Goal: Task Accomplishment & Management: Complete application form

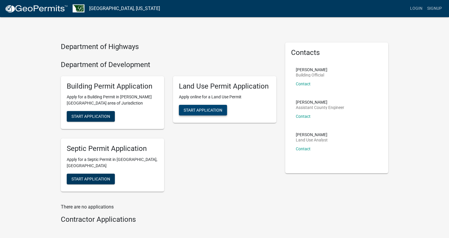
click at [204, 111] on span "Start Application" at bounding box center [203, 110] width 39 height 5
click at [300, 116] on link "Contact" at bounding box center [303, 116] width 15 height 5
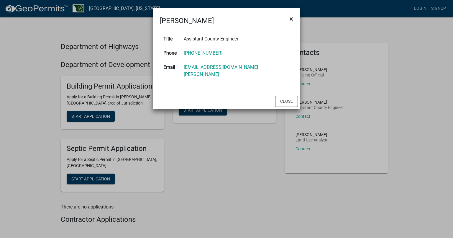
click at [292, 18] on span "×" at bounding box center [292, 19] width 4 height 8
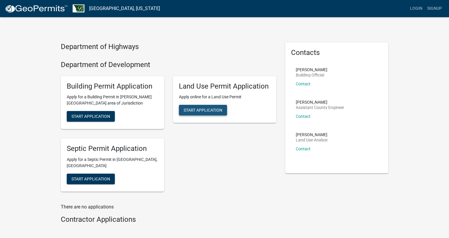
click at [201, 110] on span "Start Application" at bounding box center [203, 110] width 39 height 5
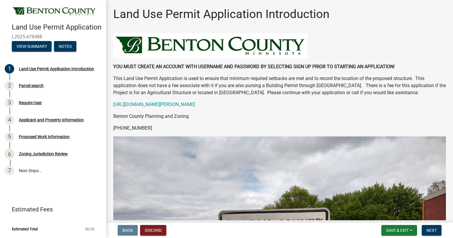
scroll to position [190, 0]
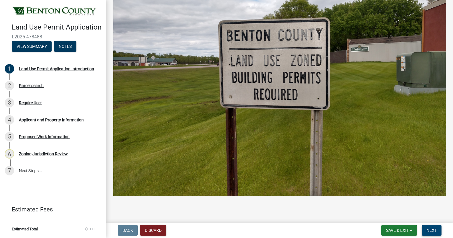
click at [430, 229] on span "Next" at bounding box center [432, 230] width 10 height 5
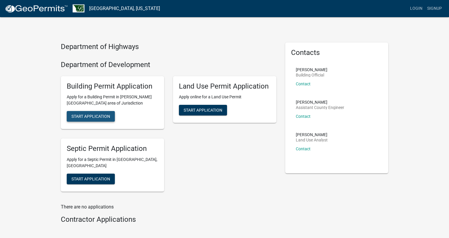
click at [85, 115] on span "Start Application" at bounding box center [90, 116] width 39 height 5
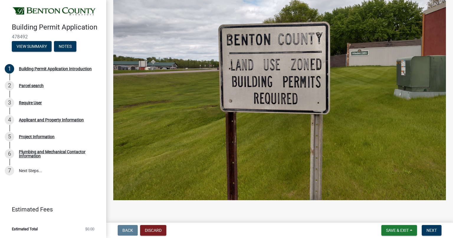
scroll to position [218, 0]
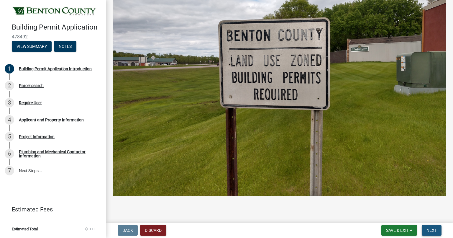
click at [430, 232] on span "Next" at bounding box center [432, 230] width 10 height 5
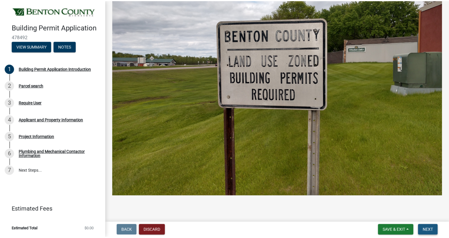
scroll to position [0, 0]
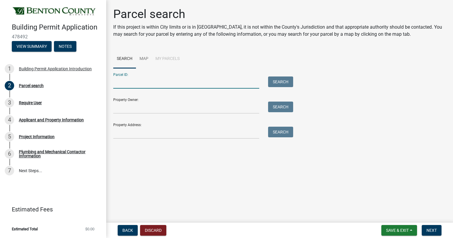
click at [138, 83] on input "Parcel ID:" at bounding box center [186, 82] width 146 height 12
click at [140, 58] on link "Map" at bounding box center [144, 59] width 16 height 19
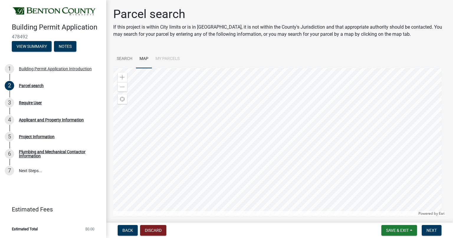
click at [236, 129] on div at bounding box center [279, 142] width 333 height 148
click at [125, 78] on span at bounding box center [122, 77] width 5 height 5
click at [321, 172] on div at bounding box center [279, 142] width 333 height 148
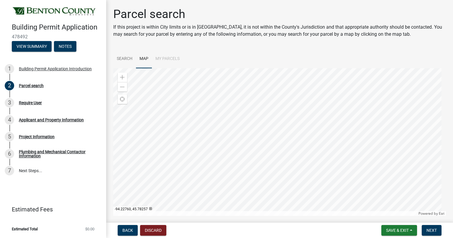
click at [316, 208] on div at bounding box center [279, 142] width 333 height 148
click at [246, 133] on div at bounding box center [279, 142] width 333 height 148
click at [219, 166] on div at bounding box center [279, 142] width 333 height 148
click at [209, 143] on div at bounding box center [279, 142] width 333 height 148
click at [120, 76] on div "Zoom in" at bounding box center [122, 77] width 9 height 9
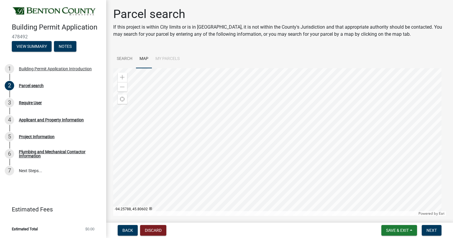
click at [279, 200] on div at bounding box center [279, 142] width 333 height 148
click at [119, 78] on div "Zoom in" at bounding box center [122, 77] width 9 height 9
click at [250, 148] on div at bounding box center [279, 142] width 333 height 148
click at [327, 153] on div at bounding box center [279, 142] width 333 height 148
click at [232, 139] on div at bounding box center [279, 142] width 333 height 148
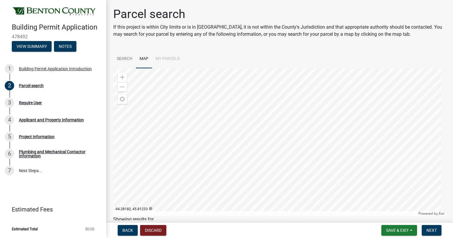
click at [234, 179] on div at bounding box center [279, 142] width 333 height 148
click at [254, 164] on div at bounding box center [279, 142] width 333 height 148
click at [244, 155] on div at bounding box center [279, 142] width 333 height 148
click at [427, 231] on span "Next" at bounding box center [432, 230] width 10 height 5
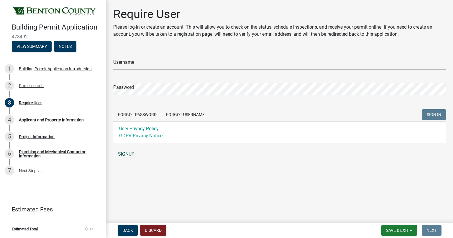
click at [130, 155] on link "SIGNUP" at bounding box center [279, 154] width 333 height 12
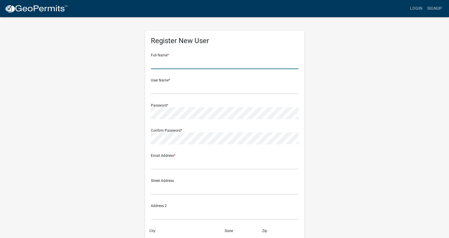
click at [189, 64] on input "text" at bounding box center [225, 63] width 148 height 12
type input "[PERSON_NAME]"
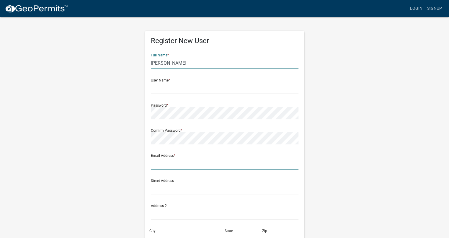
type input "[PERSON_NAME][EMAIL_ADDRESS][DOMAIN_NAME]"
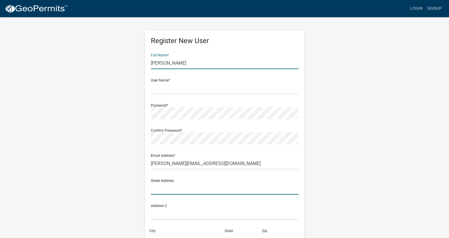
type input "[STREET_ADDRESS]"
type input "[GEOGRAPHIC_DATA]"
type input "MN"
type input "56345"
type input "3202673440"
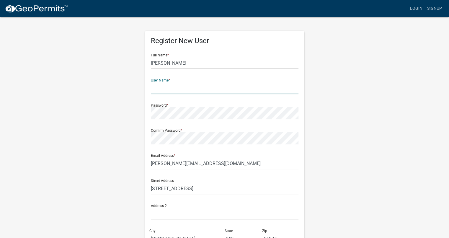
click at [174, 91] on input "text" at bounding box center [225, 88] width 148 height 12
type input "Dtmfleet"
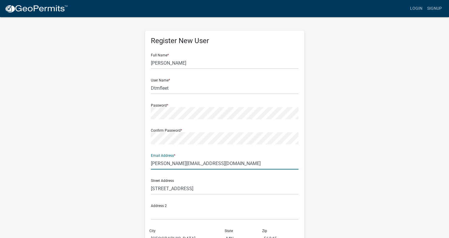
drag, startPoint x: 205, startPoint y: 164, endPoint x: 150, endPoint y: 161, distance: 55.6
click at [150, 161] on div "Register New User Full Name * [PERSON_NAME] User Name * Dtmfleet Password * Con…" at bounding box center [224, 172] width 159 height 282
type input "[EMAIL_ADDRESS][DOMAIN_NAME]"
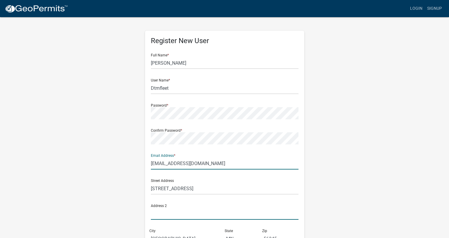
type input "[STREET_ADDRESS]"
type input "[PERSON_NAME][EMAIL_ADDRESS][DOMAIN_NAME]"
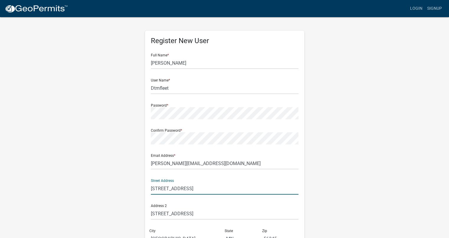
drag, startPoint x: 192, startPoint y: 192, endPoint x: 139, endPoint y: 193, distance: 52.2
click at [139, 193] on div "Register New User Full Name * [PERSON_NAME] User Name * Dtmfleet Password * Con…" at bounding box center [224, 175] width 336 height 316
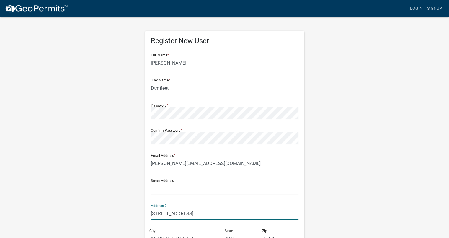
drag, startPoint x: 267, startPoint y: 214, endPoint x: 149, endPoint y: 214, distance: 118.6
click at [149, 214] on div "Address [STREET_ADDRESS]" at bounding box center [224, 211] width 151 height 25
click at [156, 189] on input "text" at bounding box center [225, 188] width 148 height 12
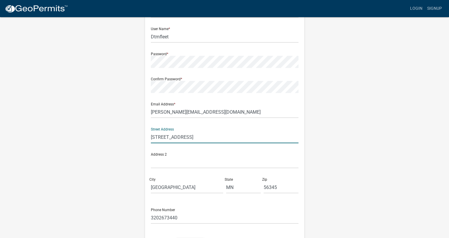
scroll to position [59, 0]
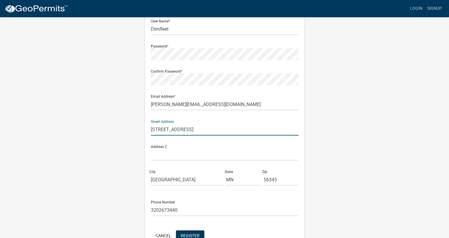
type input "[STREET_ADDRESS]"
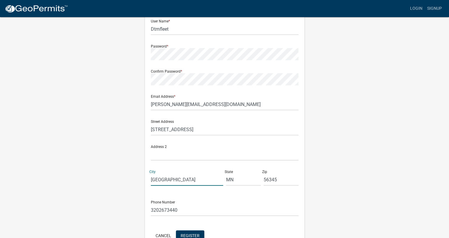
drag, startPoint x: 187, startPoint y: 177, endPoint x: 139, endPoint y: 181, distance: 48.5
click at [139, 181] on div "Register New User Full Name * [PERSON_NAME] User Name * Dtmfleet Password * Con…" at bounding box center [224, 115] width 336 height 316
type input "Royalton"
click at [280, 179] on input "56345" at bounding box center [281, 180] width 35 height 12
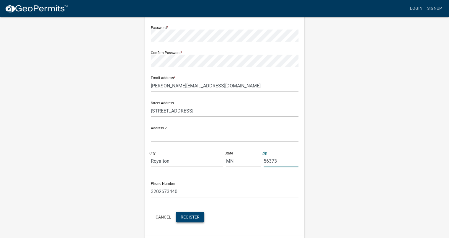
scroll to position [94, 0]
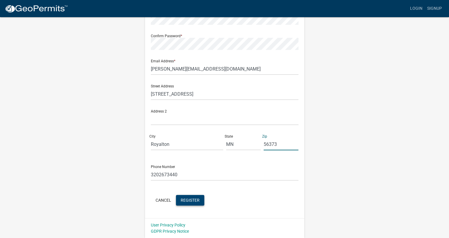
type input "56373"
click at [191, 200] on span "Register" at bounding box center [190, 199] width 19 height 5
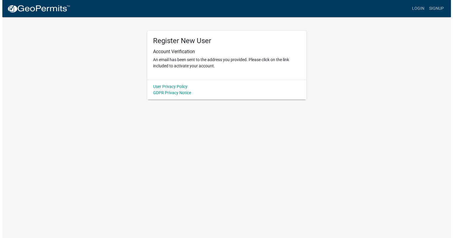
scroll to position [0, 0]
click at [423, 9] on link "Login" at bounding box center [420, 8] width 17 height 11
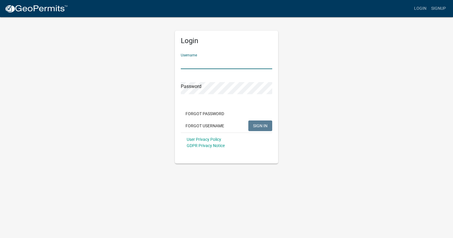
click at [211, 62] on input "Username" at bounding box center [226, 63] width 91 height 12
type input "dtmfleet"
click at [266, 125] on span "SIGN IN" at bounding box center [260, 125] width 14 height 5
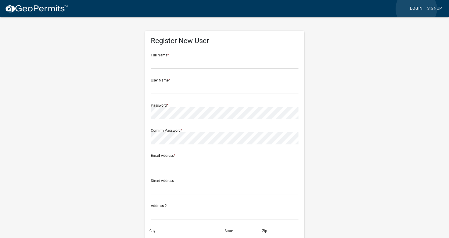
click at [416, 9] on link "Login" at bounding box center [416, 8] width 17 height 11
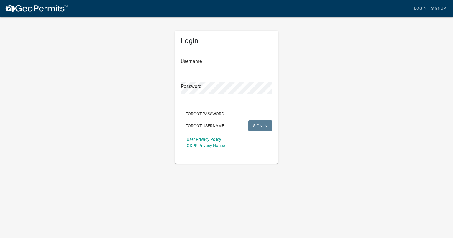
type input "dtmfleet"
click at [259, 126] on span "SIGN IN" at bounding box center [260, 125] width 14 height 5
click at [264, 124] on span "SIGN IN" at bounding box center [260, 125] width 14 height 5
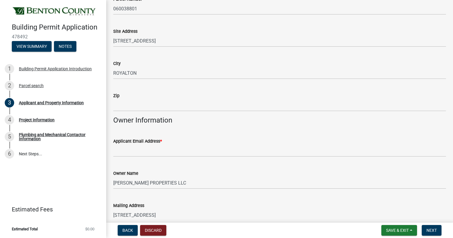
scroll to position [118, 0]
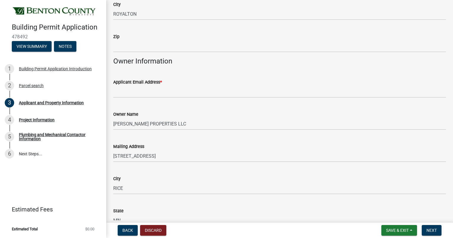
click at [121, 53] on wm-data-entity-input "Zip" at bounding box center [279, 41] width 333 height 32
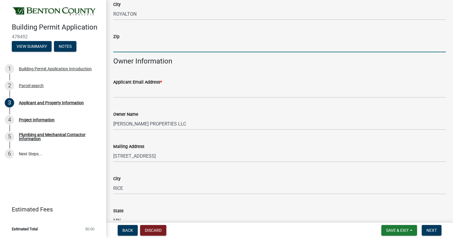
click at [121, 45] on input "Zip" at bounding box center [279, 46] width 333 height 12
type input "56373"
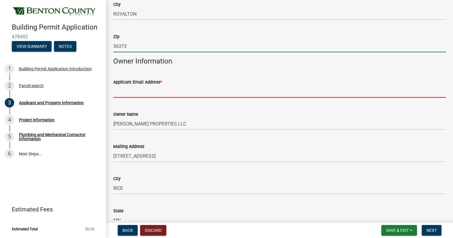
click at [260, 92] on input "Applicant Email Address *" at bounding box center [279, 92] width 333 height 12
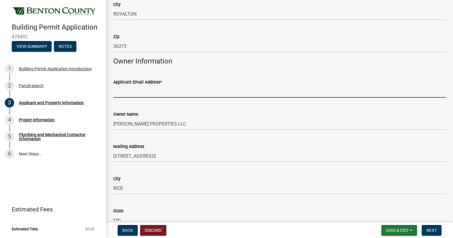
click at [153, 93] on input "Applicant Email Address *" at bounding box center [279, 92] width 333 height 12
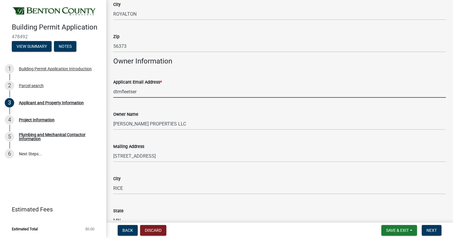
type input "[EMAIL_ADDRESS][DOMAIN_NAME]"
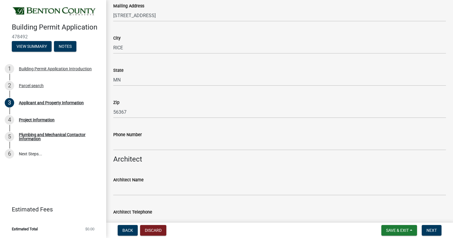
scroll to position [295, 0]
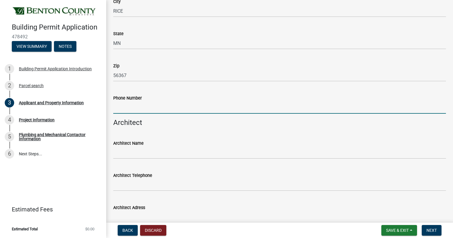
click at [148, 108] on input "Phone Number" at bounding box center [279, 108] width 333 height 12
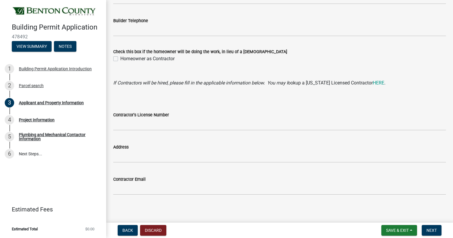
scroll to position [561, 0]
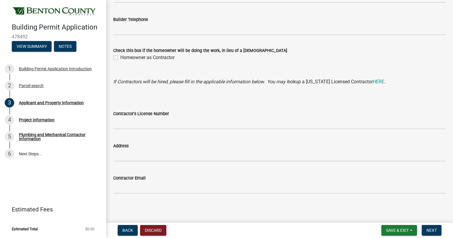
type input "3202673440"
click at [237, 104] on div "Contractor's License Number" at bounding box center [279, 115] width 333 height 27
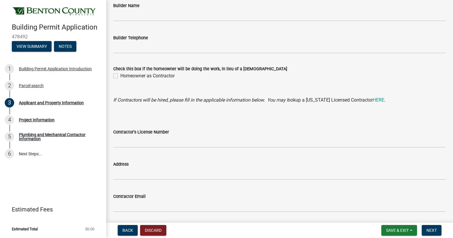
scroll to position [532, 0]
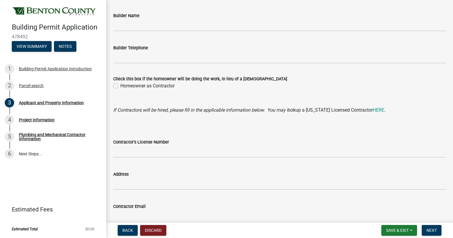
click at [120, 85] on label "Homeowner as Contractor" at bounding box center [147, 85] width 54 height 7
click at [120, 85] on input "Homeowner as Contractor" at bounding box center [122, 84] width 4 height 4
checkbox input "true"
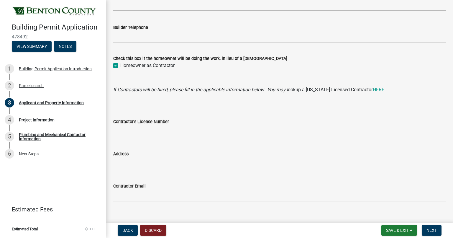
scroll to position [562, 0]
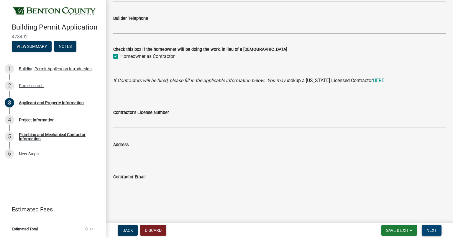
click at [429, 233] on button "Next" at bounding box center [432, 230] width 20 height 11
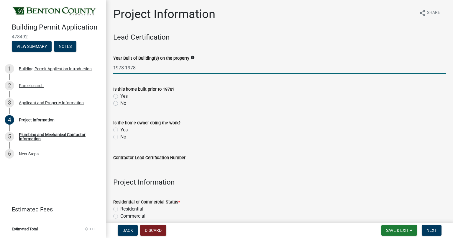
drag, startPoint x: 141, startPoint y: 69, endPoint x: 139, endPoint y: 72, distance: 3.4
click at [139, 72] on input "1978 1978" at bounding box center [279, 68] width 333 height 12
click at [141, 77] on wm-data-entity-input "Year Built of Building(s) on the property info 1978 1978" at bounding box center [279, 62] width 333 height 32
click at [120, 103] on label "No" at bounding box center [123, 103] width 6 height 7
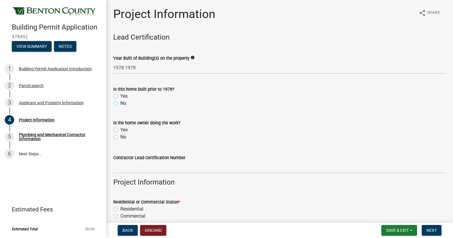
click at [120, 103] on input "No" at bounding box center [122, 102] width 4 height 4
radio input "true"
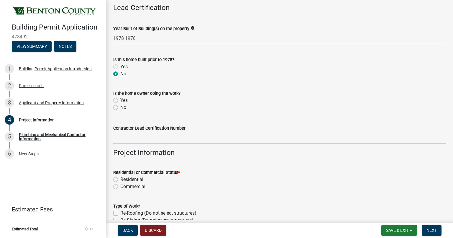
click at [120, 100] on label "Yes" at bounding box center [123, 100] width 7 height 7
click at [120, 100] on input "Yes" at bounding box center [122, 99] width 4 height 4
radio input "true"
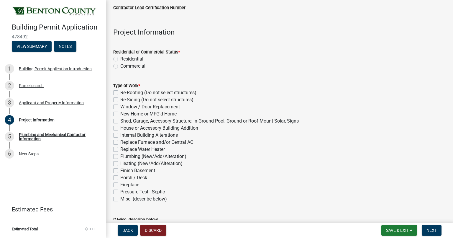
scroll to position [118, 0]
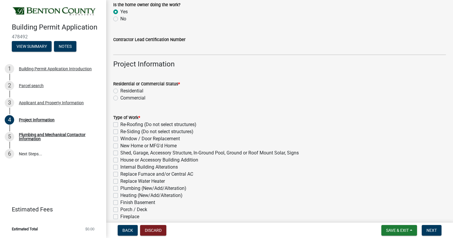
click at [120, 98] on label "Commercial" at bounding box center [132, 97] width 25 height 7
click at [120, 98] on input "Commercial" at bounding box center [122, 96] width 4 height 4
radio input "true"
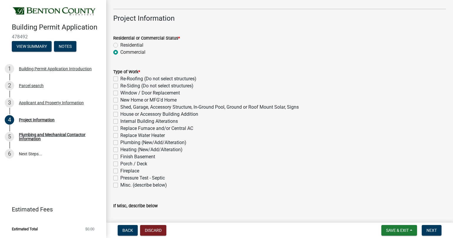
scroll to position [177, 0]
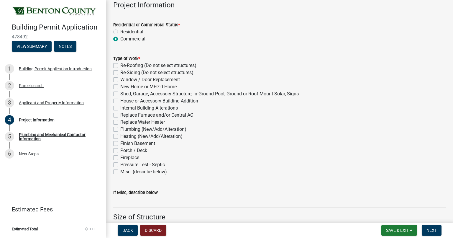
click at [120, 94] on label "Shed, Garage, Accessory Structure, In-Ground Pool, Ground or Roof Mount Solar, …" at bounding box center [209, 93] width 179 height 7
click at [120, 94] on input "Shed, Garage, Accessory Structure, In-Ground Pool, Ground or Roof Mount Solar, …" at bounding box center [122, 92] width 4 height 4
checkbox input "true"
checkbox input "false"
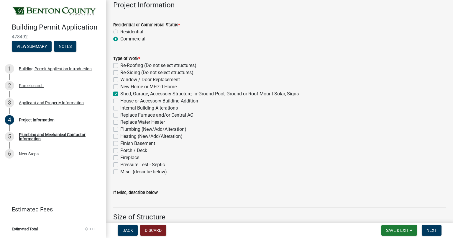
checkbox input "false"
checkbox input "true"
checkbox input "false"
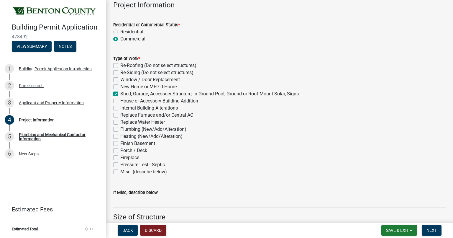
checkbox input "false"
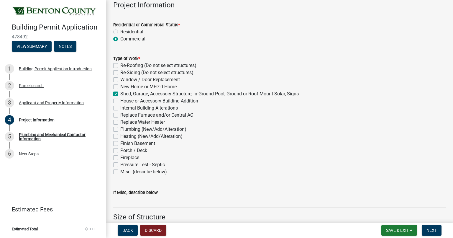
checkbox input "false"
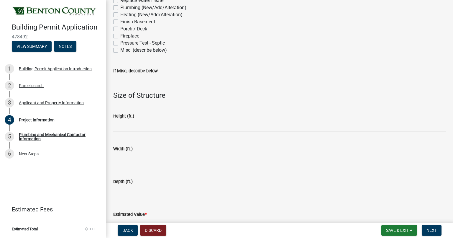
scroll to position [325, 0]
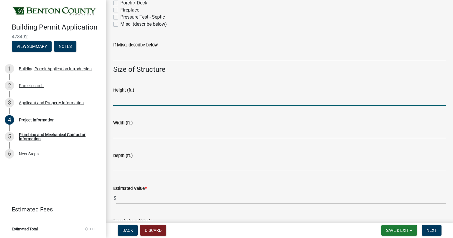
click at [145, 104] on input "text" at bounding box center [279, 100] width 333 height 12
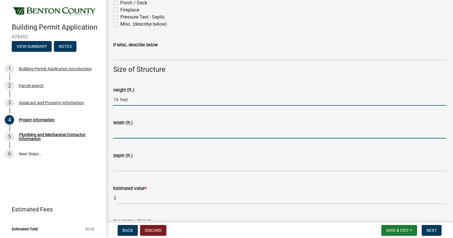
type input "16"
click at [148, 133] on input "text" at bounding box center [279, 132] width 333 height 12
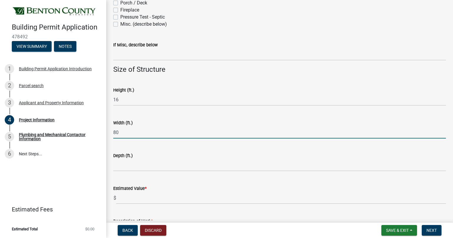
scroll to position [354, 0]
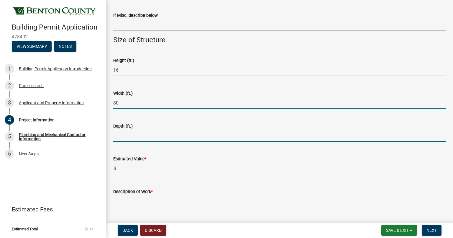
type input "80"
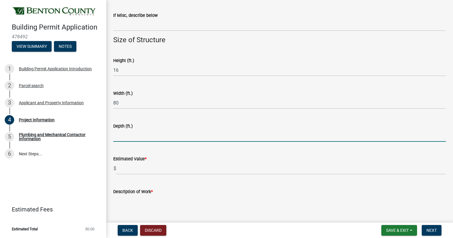
click at [125, 137] on input "text" at bounding box center [279, 136] width 333 height 12
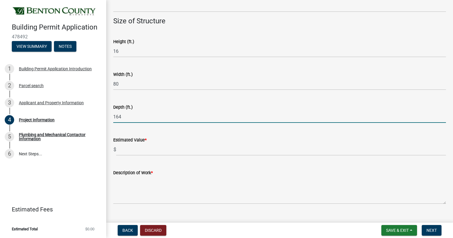
scroll to position [385, 0]
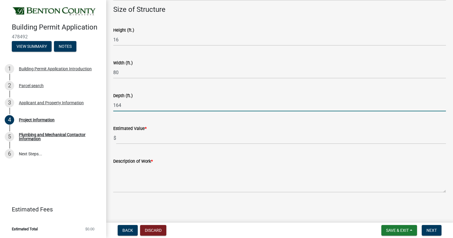
type input "164"
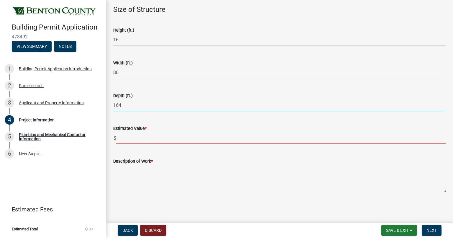
click at [137, 137] on input "text" at bounding box center [281, 138] width 330 height 12
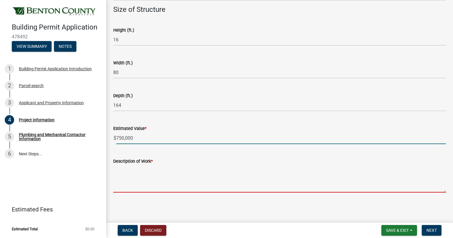
type input "750000"
click at [135, 183] on textarea "Description of Work *" at bounding box center [279, 179] width 333 height 28
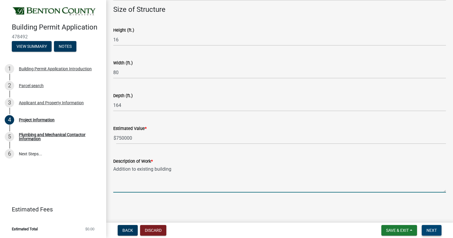
type textarea "Addition to existing building"
click at [431, 232] on span "Next" at bounding box center [432, 230] width 10 height 5
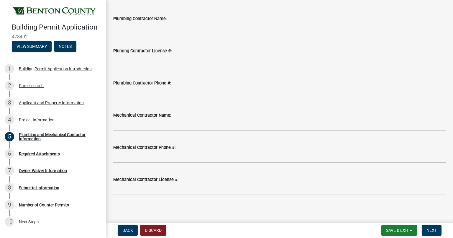
scroll to position [41, 0]
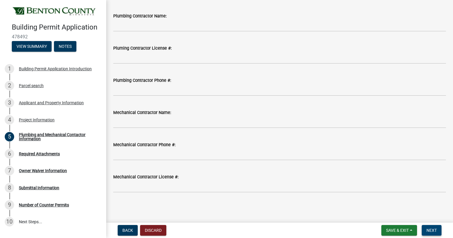
click at [433, 229] on span "Next" at bounding box center [432, 230] width 10 height 5
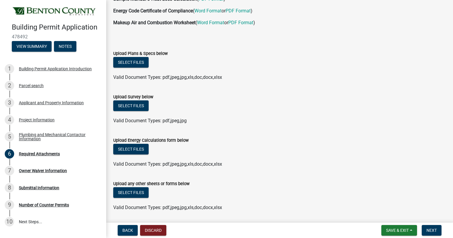
scroll to position [39, 0]
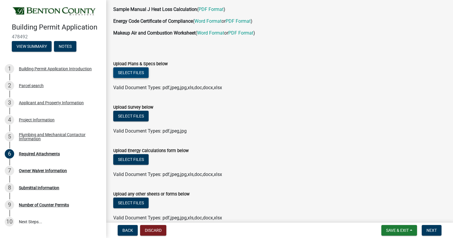
click at [134, 73] on button "Select files" at bounding box center [130, 72] width 35 height 11
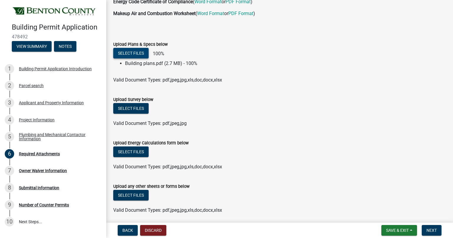
scroll to position [80, 0]
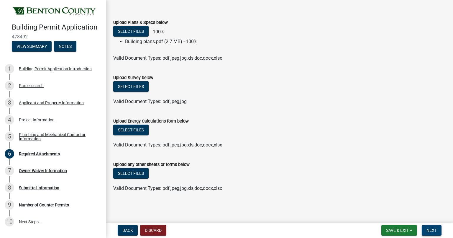
click at [430, 229] on span "Next" at bounding box center [432, 230] width 10 height 5
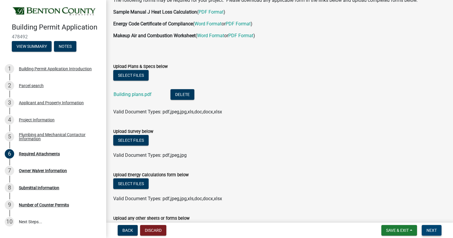
scroll to position [90, 0]
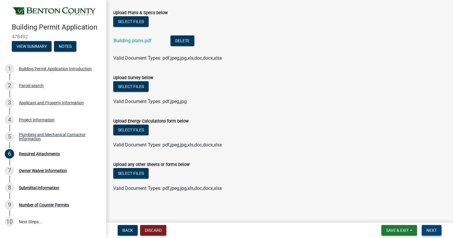
click at [430, 229] on span "Next" at bounding box center [432, 230] width 10 height 5
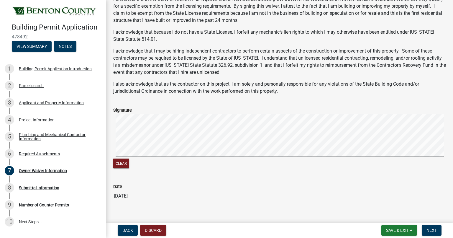
scroll to position [113, 0]
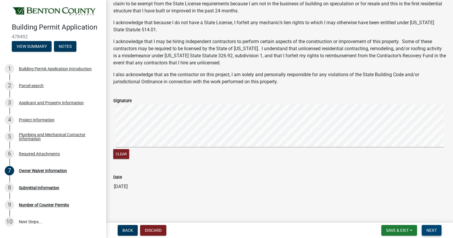
click at [430, 230] on span "Next" at bounding box center [432, 230] width 10 height 5
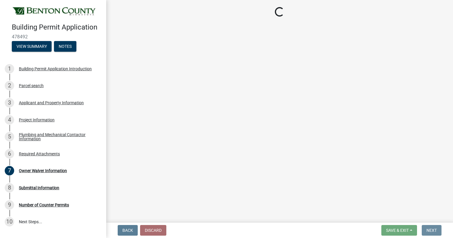
scroll to position [0, 0]
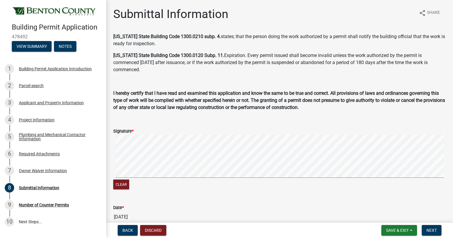
click at [197, 180] on div "Clear" at bounding box center [279, 163] width 333 height 56
click at [431, 230] on span "Next" at bounding box center [432, 230] width 10 height 5
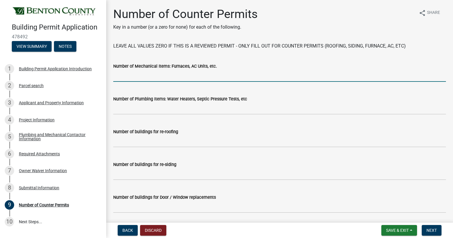
click at [123, 75] on input "text" at bounding box center [279, 76] width 333 height 12
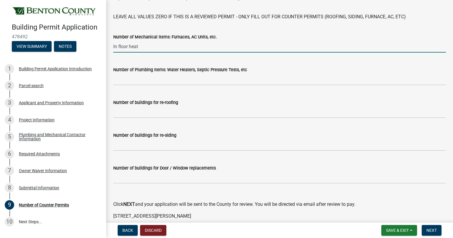
scroll to position [30, 0]
type input "0"
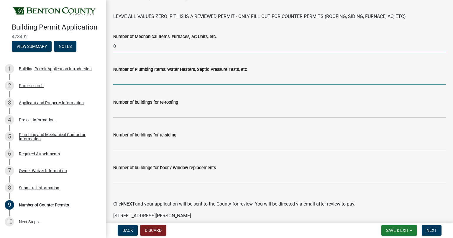
click at [140, 81] on input "text" at bounding box center [279, 79] width 333 height 12
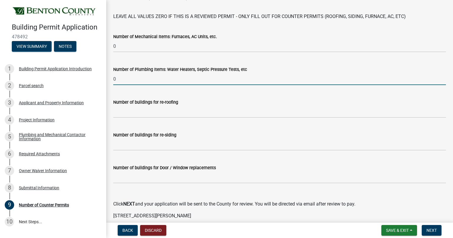
type input "0"
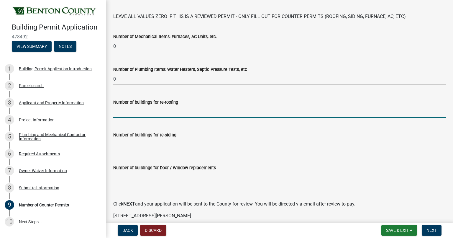
click at [140, 117] on input "text" at bounding box center [279, 112] width 333 height 12
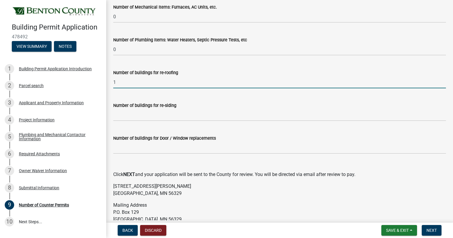
type input "1"
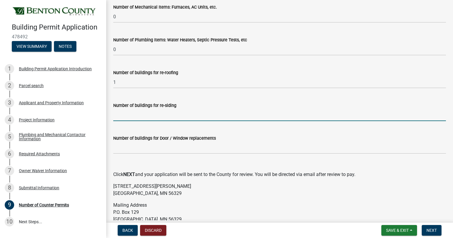
click at [145, 119] on input "text" at bounding box center [279, 115] width 333 height 12
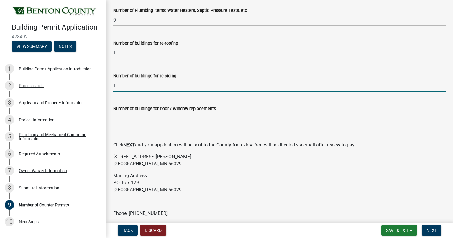
type input "1"
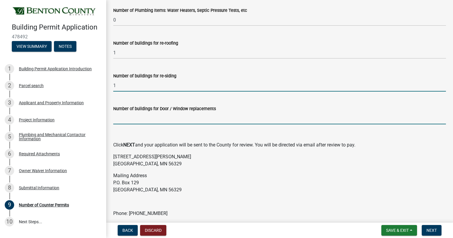
click at [145, 118] on input "text" at bounding box center [279, 118] width 333 height 12
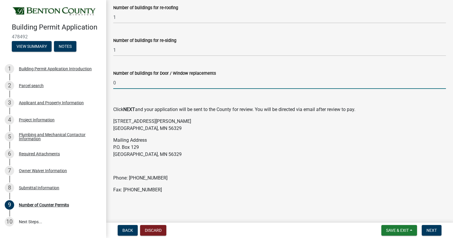
scroll to position [125, 0]
type input "0"
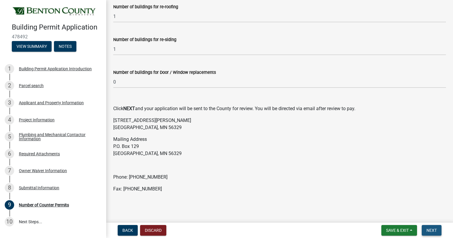
click at [429, 229] on span "Next" at bounding box center [432, 230] width 10 height 5
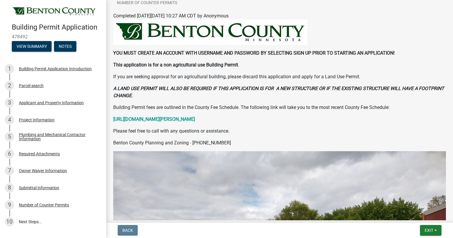
scroll to position [89, 0]
click at [166, 120] on strong "[URL][DOMAIN_NAME][PERSON_NAME]" at bounding box center [154, 119] width 82 height 6
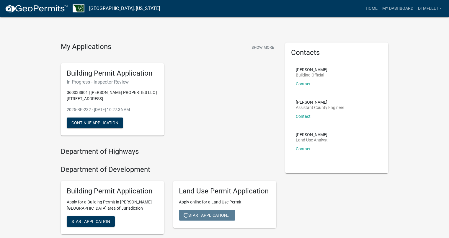
scroll to position [59, 0]
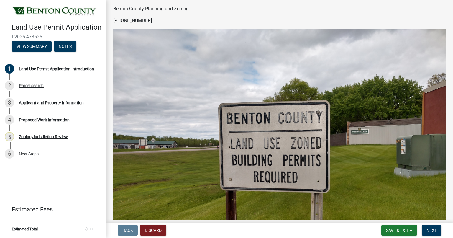
scroll to position [148, 0]
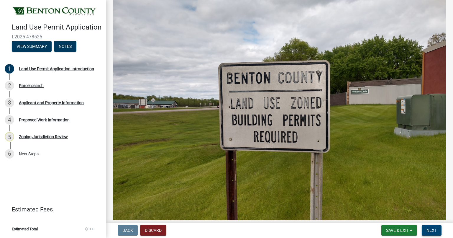
click at [430, 229] on span "Next" at bounding box center [432, 230] width 10 height 5
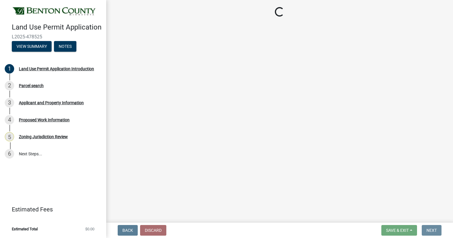
scroll to position [0, 0]
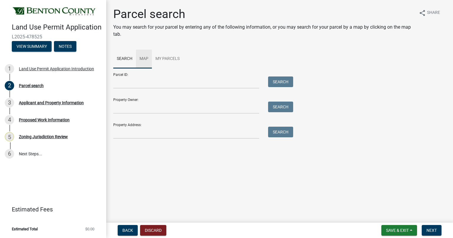
click at [141, 56] on link "Map" at bounding box center [144, 59] width 16 height 19
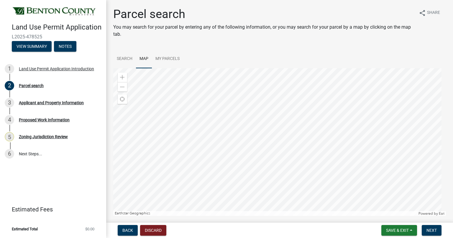
click at [243, 122] on div at bounding box center [279, 142] width 333 height 148
click at [125, 78] on div "Zoom in" at bounding box center [122, 77] width 9 height 9
click at [273, 176] on div at bounding box center [279, 142] width 333 height 148
click at [122, 77] on span at bounding box center [122, 77] width 5 height 5
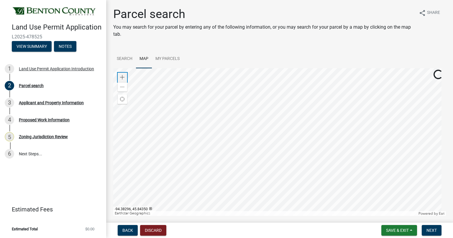
click at [122, 77] on span at bounding box center [122, 77] width 5 height 5
click at [277, 161] on div at bounding box center [279, 142] width 333 height 148
click at [326, 189] on div at bounding box center [279, 142] width 333 height 148
click at [280, 123] on div at bounding box center [279, 142] width 333 height 148
click at [121, 77] on span at bounding box center [122, 77] width 5 height 5
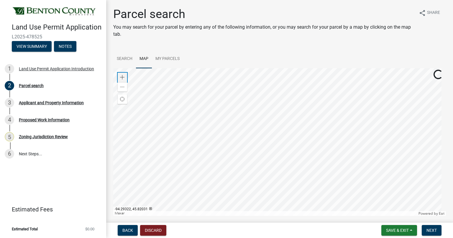
click at [121, 77] on span at bounding box center [122, 77] width 5 height 5
click at [297, 161] on div at bounding box center [279, 142] width 333 height 148
click at [124, 88] on span at bounding box center [122, 87] width 5 height 5
click at [272, 189] on div at bounding box center [279, 142] width 333 height 148
click at [236, 141] on div at bounding box center [279, 142] width 333 height 148
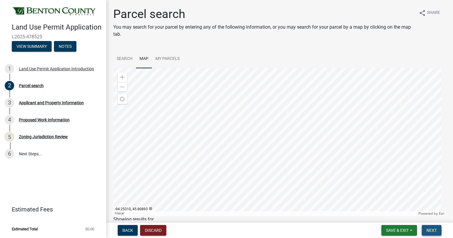
click at [429, 230] on span "Next" at bounding box center [432, 230] width 10 height 5
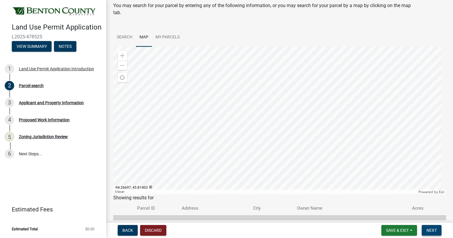
scroll to position [54, 0]
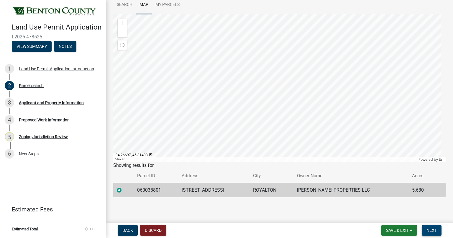
click at [435, 230] on span "Next" at bounding box center [432, 230] width 10 height 5
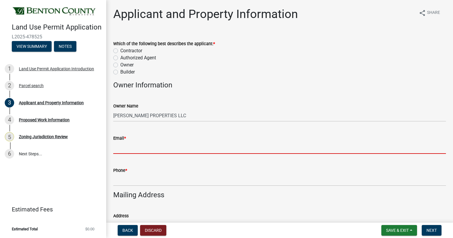
click at [140, 150] on input "Email *" at bounding box center [279, 148] width 333 height 12
type input "[EMAIL_ADDRESS][DOMAIN_NAME]"
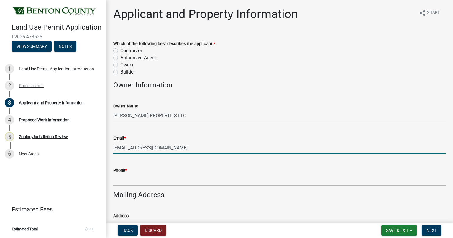
type input "3202662319"
type input "[PERSON_NAME][EMAIL_ADDRESS][DOMAIN_NAME]"
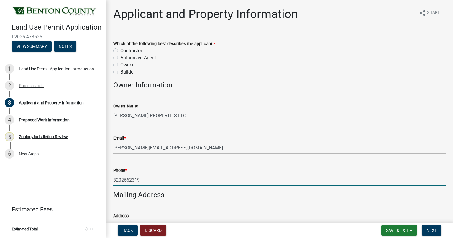
drag, startPoint x: 143, startPoint y: 182, endPoint x: 128, endPoint y: 183, distance: 15.4
click at [128, 183] on input "3202662319" at bounding box center [279, 180] width 333 height 12
click at [137, 180] on input "3202662319" at bounding box center [279, 180] width 333 height 12
click at [139, 179] on input "3202662319" at bounding box center [279, 180] width 333 height 12
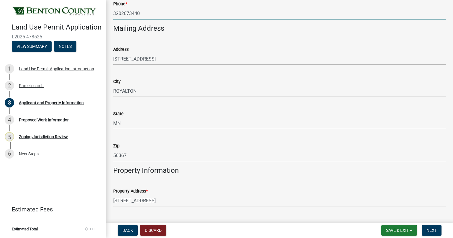
scroll to position [177, 0]
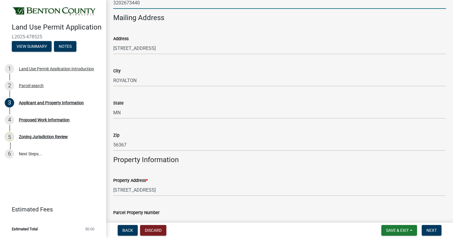
type input "3202673440"
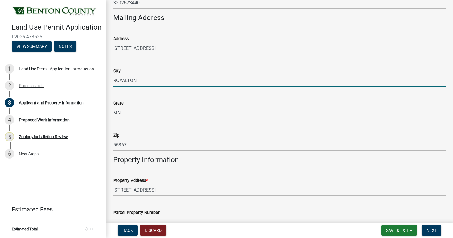
drag, startPoint x: 141, startPoint y: 81, endPoint x: 117, endPoint y: 83, distance: 24.6
click at [117, 83] on input "ROYALTON" at bounding box center [279, 80] width 333 height 12
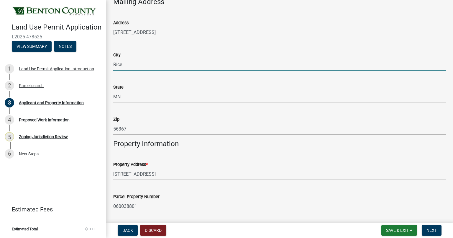
scroll to position [207, 0]
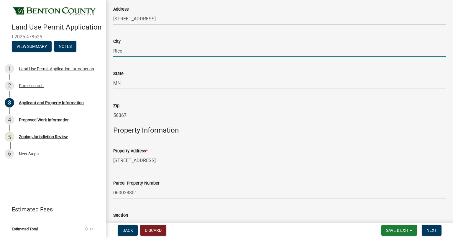
type input "Rice"
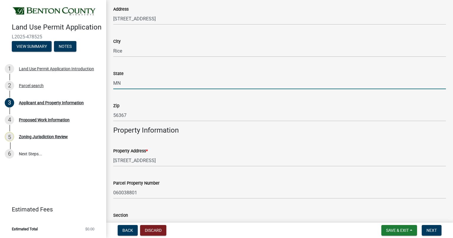
drag, startPoint x: 218, startPoint y: 79, endPoint x: 223, endPoint y: 82, distance: 5.8
click at [218, 79] on input "MN" at bounding box center [279, 83] width 333 height 12
click at [259, 131] on h4 "Property Information" at bounding box center [279, 130] width 333 height 9
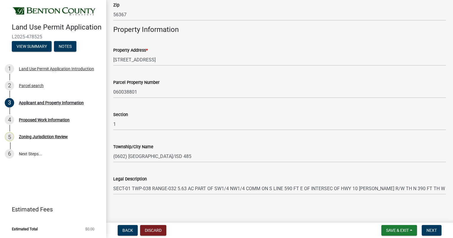
scroll to position [309, 0]
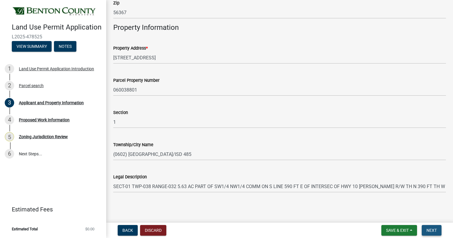
click at [432, 230] on span "Next" at bounding box center [432, 230] width 10 height 5
click at [431, 229] on span "Next" at bounding box center [432, 230] width 10 height 5
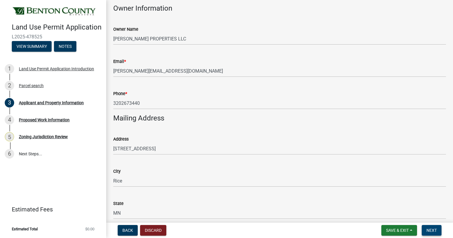
scroll to position [26, 0]
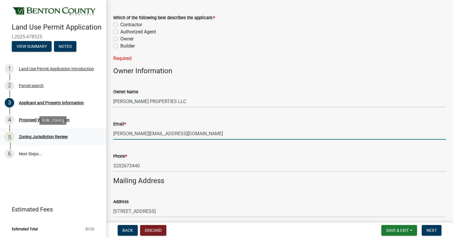
drag, startPoint x: 175, startPoint y: 136, endPoint x: 104, endPoint y: 138, distance: 70.9
click at [104, 138] on div "Land Use Permit Application L2025-478525 View Summary Notes 1 Land Use Permit A…" at bounding box center [226, 119] width 453 height 238
type input "[EMAIL_ADDRESS][DOMAIN_NAME]"
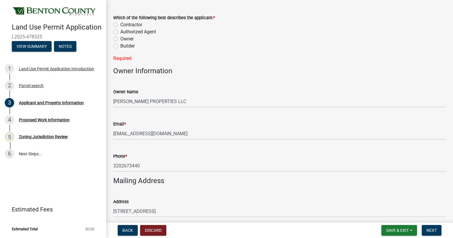
click at [120, 38] on label "Owner" at bounding box center [126, 38] width 13 height 7
click at [120, 38] on input "Owner" at bounding box center [122, 37] width 4 height 4
radio input "true"
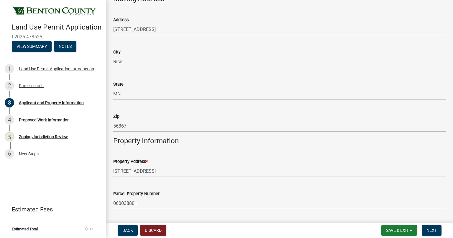
scroll to position [203, 0]
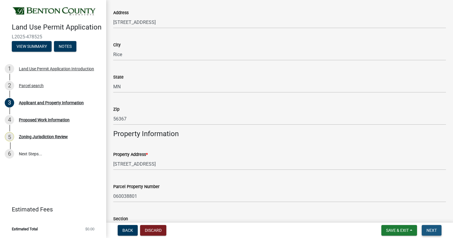
click at [435, 228] on span "Next" at bounding box center [432, 230] width 10 height 5
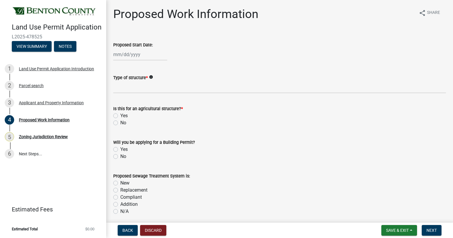
click at [120, 122] on label "No" at bounding box center [123, 122] width 6 height 7
click at [120, 122] on input "No" at bounding box center [122, 121] width 4 height 4
radio input "true"
click at [125, 54] on div at bounding box center [140, 54] width 54 height 12
select select "9"
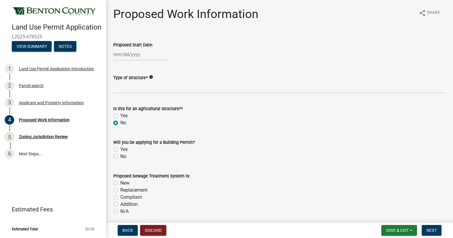
select select "2025"
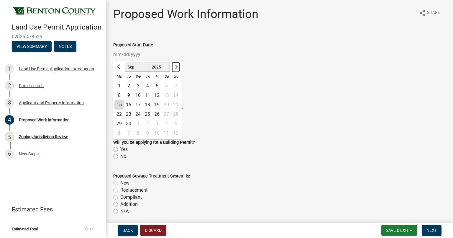
click at [176, 68] on span "Next month" at bounding box center [176, 67] width 4 height 4
select select "10"
click at [140, 85] on div "1" at bounding box center [137, 85] width 9 height 9
type input "10/01/2025"
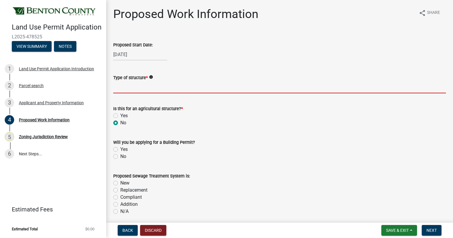
click at [149, 87] on input "Type of structure *" at bounding box center [279, 87] width 333 height 12
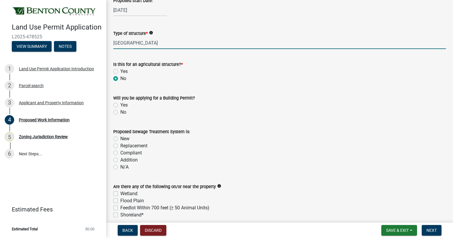
scroll to position [59, 0]
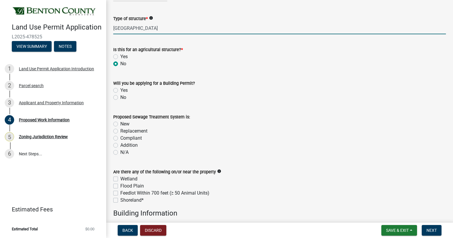
type input "Pole Building"
click at [120, 91] on label "Yes" at bounding box center [123, 90] width 7 height 7
click at [120, 91] on input "Yes" at bounding box center [122, 89] width 4 height 4
radio input "true"
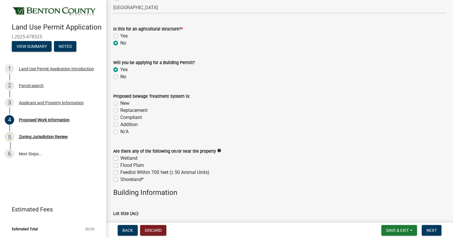
scroll to position [89, 0]
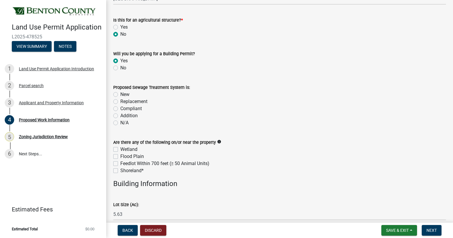
click at [120, 94] on label "New" at bounding box center [124, 94] width 9 height 7
click at [120, 94] on input "New" at bounding box center [122, 93] width 4 height 4
radio input "true"
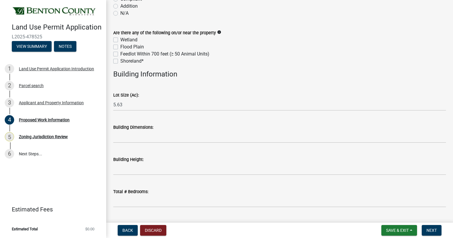
scroll to position [207, 0]
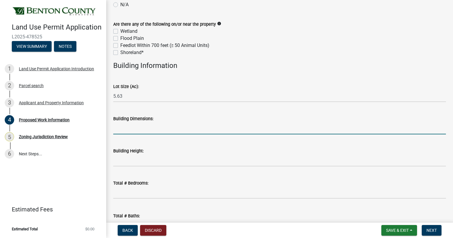
click at [149, 129] on input "Building Dimensions:" at bounding box center [279, 128] width 333 height 12
type input "80x164x16"
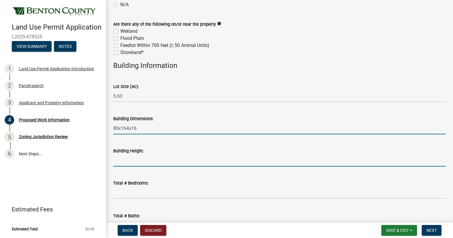
click at [146, 157] on input "Building Height:" at bounding box center [279, 160] width 333 height 12
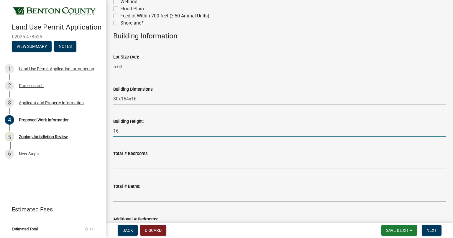
type input "16"
click at [134, 164] on input "text" at bounding box center [279, 163] width 333 height 12
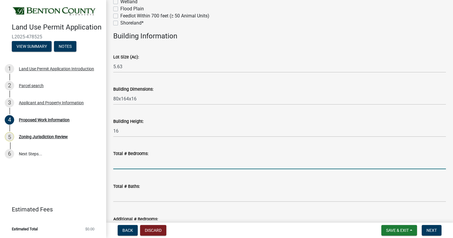
scroll to position [266, 0]
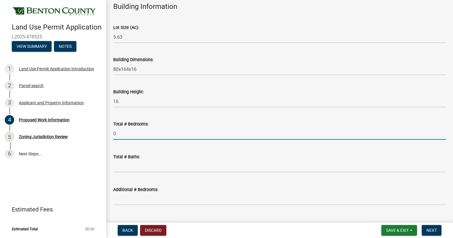
type input "0"
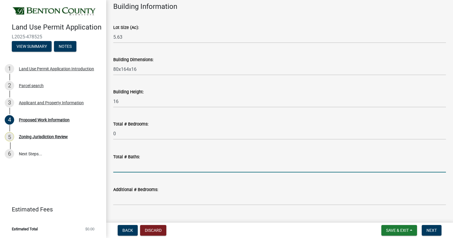
click at [131, 167] on input "text" at bounding box center [279, 166] width 333 height 12
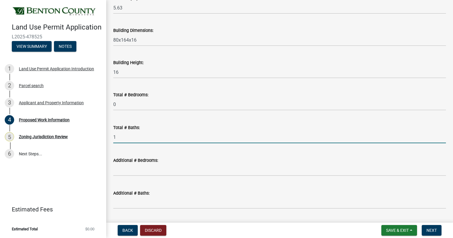
scroll to position [295, 0]
type input "1"
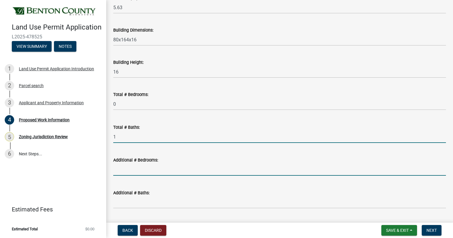
click at [137, 172] on input "text" at bounding box center [279, 170] width 333 height 12
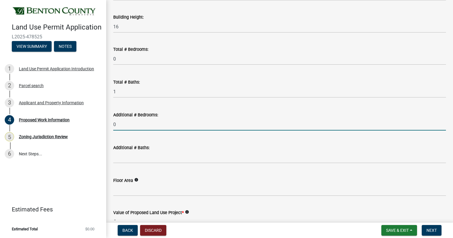
scroll to position [354, 0]
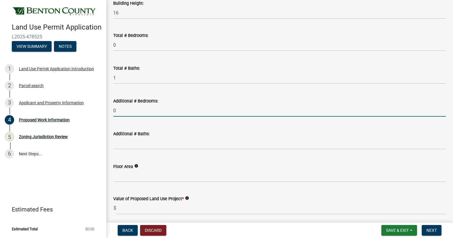
type input "0"
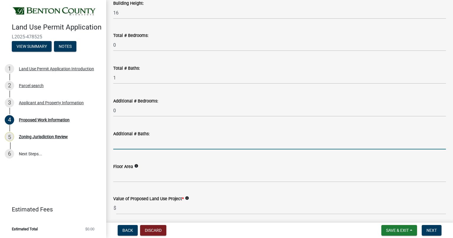
click at [124, 145] on input "text" at bounding box center [279, 143] width 333 height 12
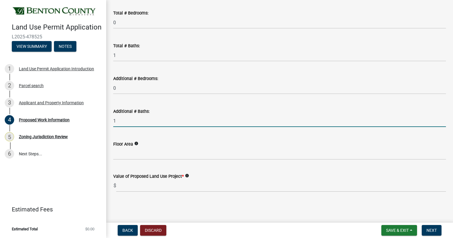
type input "1"
click at [135, 156] on input "Floor Area" at bounding box center [279, 154] width 333 height 12
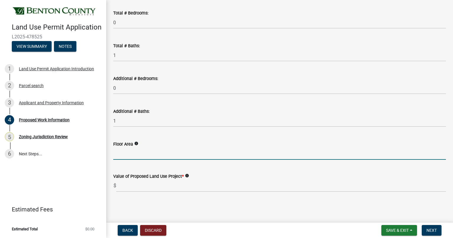
click at [135, 144] on icon "info" at bounding box center [136, 143] width 4 height 4
click at [128, 153] on input "Floor Area" at bounding box center [279, 154] width 333 height 12
click at [158, 157] on input "Floor Area" at bounding box center [279, 154] width 333 height 12
click at [154, 152] on input "Floor Area" at bounding box center [279, 154] width 333 height 12
type input "13120"
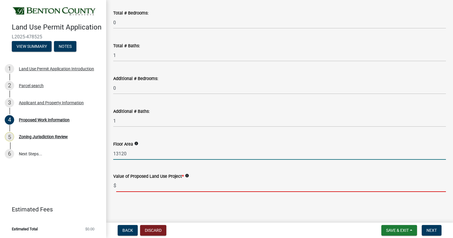
click at [145, 186] on input "text" at bounding box center [281, 186] width 330 height 12
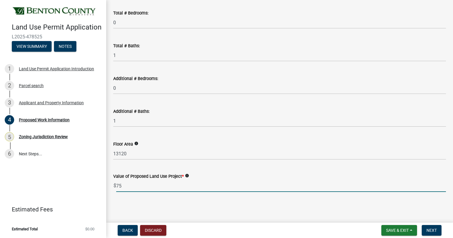
type input "7"
type input "600000"
click at [435, 232] on span "Next" at bounding box center [432, 230] width 10 height 5
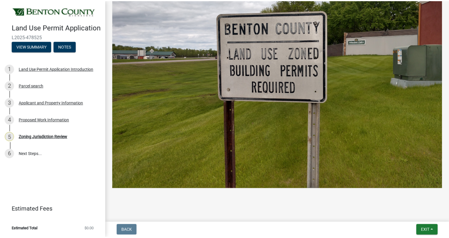
scroll to position [58, 0]
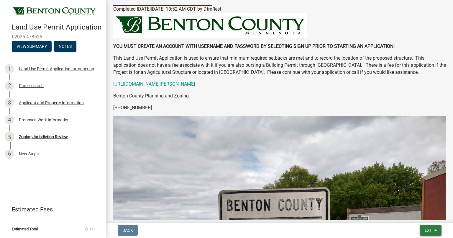
click at [426, 229] on span "Exit" at bounding box center [429, 230] width 9 height 5
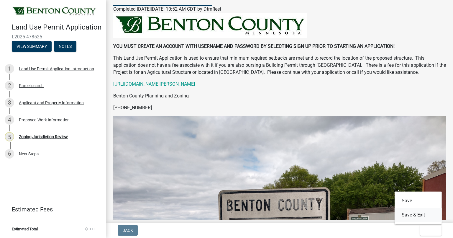
click at [417, 214] on button "Save & Exit" at bounding box center [418, 215] width 47 height 14
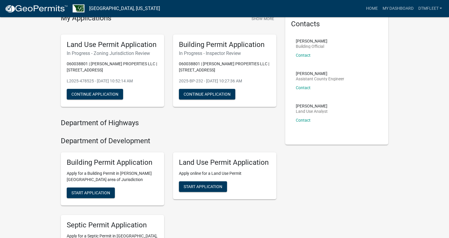
scroll to position [59, 0]
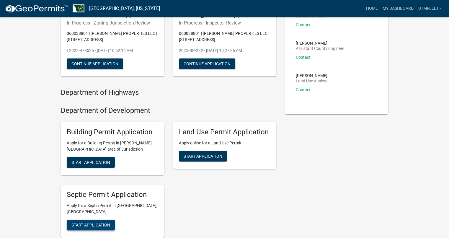
click at [102, 222] on span "Start Application" at bounding box center [90, 224] width 39 height 5
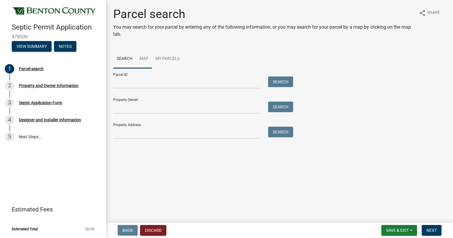
click at [143, 57] on link "Map" at bounding box center [144, 59] width 16 height 19
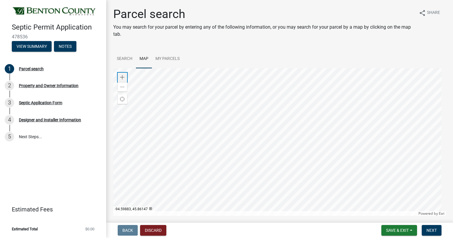
click at [124, 76] on span at bounding box center [122, 77] width 5 height 5
click at [372, 176] on div at bounding box center [279, 142] width 333 height 148
click at [302, 172] on div at bounding box center [279, 142] width 333 height 148
click at [124, 77] on span at bounding box center [122, 77] width 5 height 5
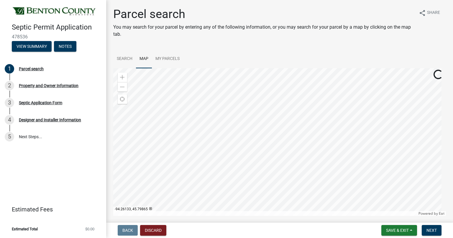
click at [253, 161] on div at bounding box center [279, 142] width 333 height 148
click at [123, 77] on span at bounding box center [122, 77] width 5 height 5
click at [321, 164] on div at bounding box center [279, 142] width 333 height 148
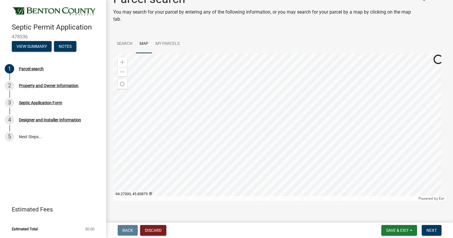
scroll to position [19, 0]
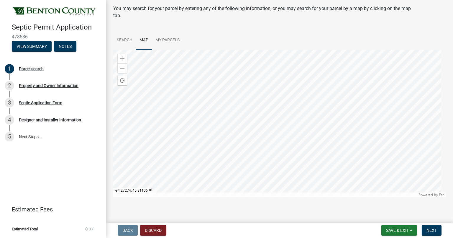
click at [264, 175] on div at bounding box center [279, 124] width 333 height 148
click at [215, 120] on div at bounding box center [279, 124] width 333 height 148
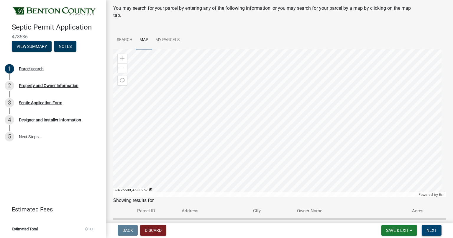
click at [434, 232] on span "Next" at bounding box center [432, 230] width 10 height 5
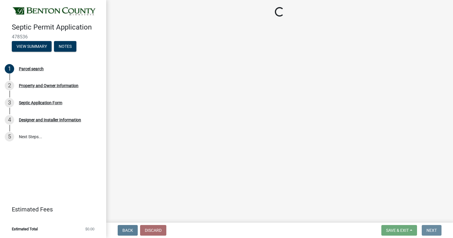
scroll to position [0, 0]
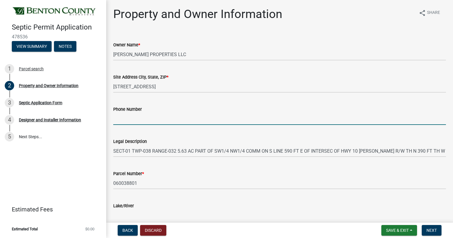
click at [149, 122] on input "Phone Number" at bounding box center [279, 119] width 333 height 12
type input "3202673440"
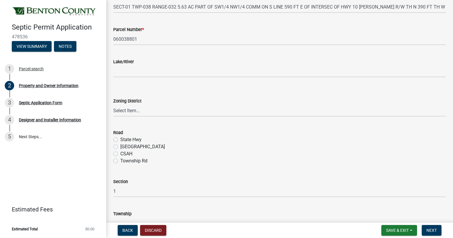
scroll to position [148, 0]
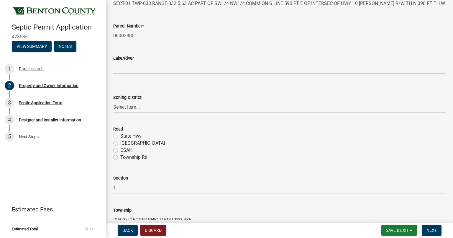
click at [141, 109] on select "Select Item... AG RA RES BUS IND ANNEX CITY" at bounding box center [279, 107] width 333 height 12
click at [113, 101] on select "Select Item... AG RA RES BUS IND ANNEX CITY" at bounding box center [279, 107] width 333 height 12
select select "3dace726-2193-4b77-872b-2fbbc186c502"
click at [120, 136] on label "State Hwy" at bounding box center [130, 136] width 21 height 7
click at [120, 136] on input "State Hwy" at bounding box center [122, 135] width 4 height 4
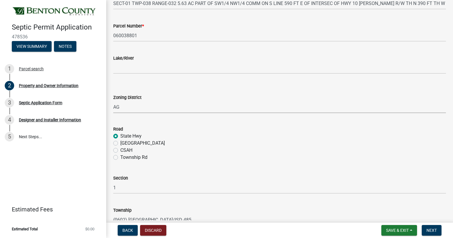
radio input "true"
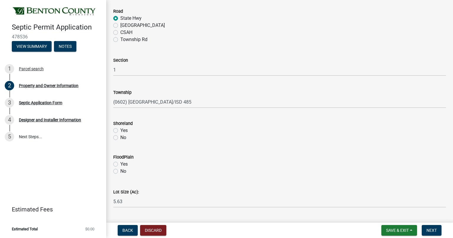
scroll to position [280, 0]
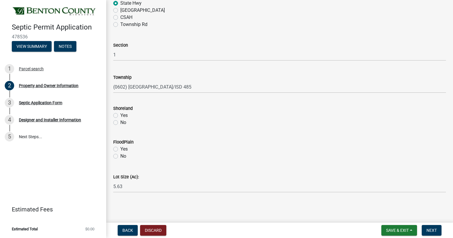
click at [120, 122] on label "No" at bounding box center [123, 122] width 6 height 7
click at [120, 122] on input "No" at bounding box center [122, 121] width 4 height 4
radio input "true"
click at [120, 156] on label "No" at bounding box center [123, 156] width 6 height 7
click at [120, 156] on input "No" at bounding box center [122, 155] width 4 height 4
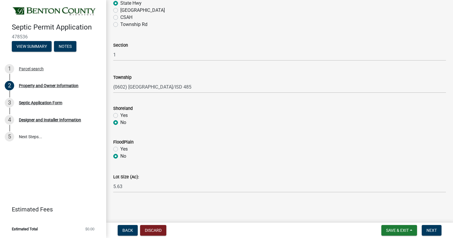
radio input "true"
click at [430, 231] on span "Next" at bounding box center [432, 230] width 10 height 5
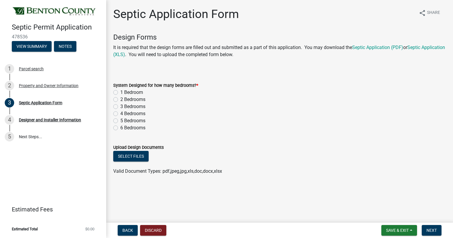
click at [120, 92] on label "1 Bedroom" at bounding box center [131, 92] width 23 height 7
click at [120, 92] on input "1 Bedroom" at bounding box center [122, 91] width 4 height 4
radio input "true"
click at [120, 100] on label "2 Bedrooms" at bounding box center [132, 99] width 25 height 7
click at [120, 100] on input "2 Bedrooms" at bounding box center [122, 98] width 4 height 4
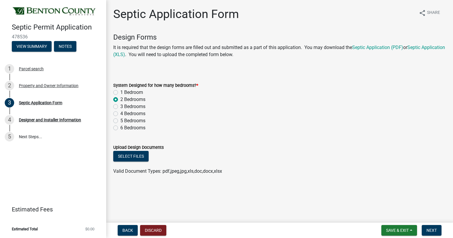
radio input "true"
click at [120, 93] on label "1 Bedroom" at bounding box center [131, 92] width 23 height 7
click at [120, 93] on input "1 Bedroom" at bounding box center [122, 91] width 4 height 4
radio input "true"
click at [120, 101] on label "2 Bedrooms" at bounding box center [132, 99] width 25 height 7
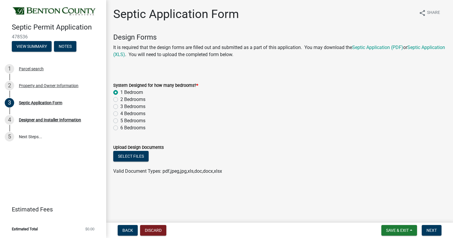
click at [120, 100] on input "2 Bedrooms" at bounding box center [122, 98] width 4 height 4
radio input "true"
click at [432, 233] on button "Next" at bounding box center [432, 230] width 20 height 11
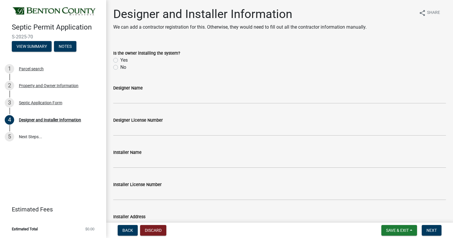
click at [120, 67] on label "No" at bounding box center [123, 67] width 6 height 7
click at [120, 67] on input "No" at bounding box center [122, 66] width 4 height 4
radio input "true"
click at [431, 231] on span "Next" at bounding box center [432, 230] width 10 height 5
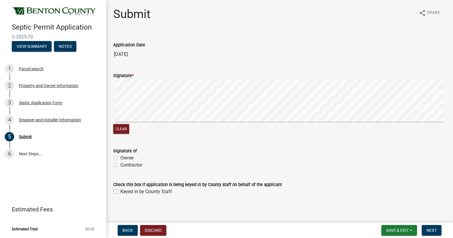
click at [120, 156] on label "Owner" at bounding box center [126, 157] width 13 height 7
click at [120, 156] on input "Owner" at bounding box center [122, 156] width 4 height 4
radio input "true"
click at [434, 231] on span "Next" at bounding box center [432, 230] width 10 height 5
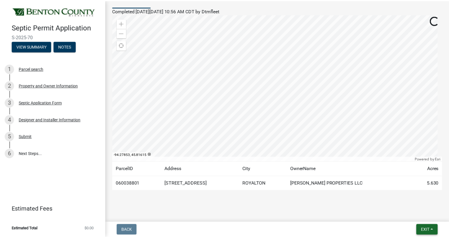
scroll to position [62, 0]
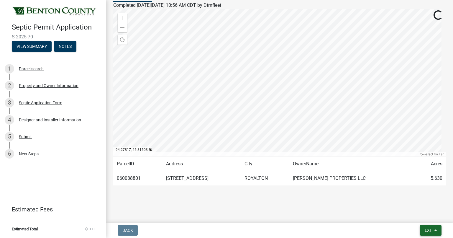
click at [432, 228] on span "Exit" at bounding box center [429, 230] width 9 height 5
click at [418, 218] on button "Save & Exit" at bounding box center [418, 215] width 47 height 14
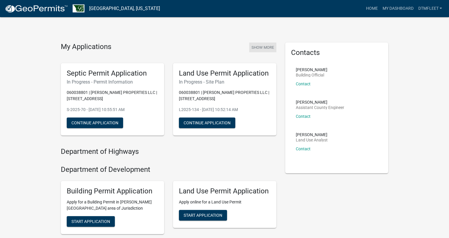
click at [260, 47] on button "Show More" at bounding box center [262, 48] width 27 height 10
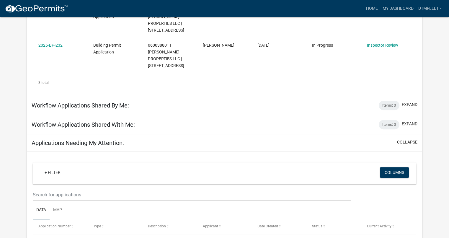
scroll to position [225, 0]
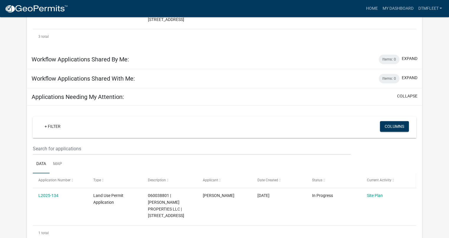
click at [380, 178] on span "Current Activity" at bounding box center [379, 180] width 24 height 4
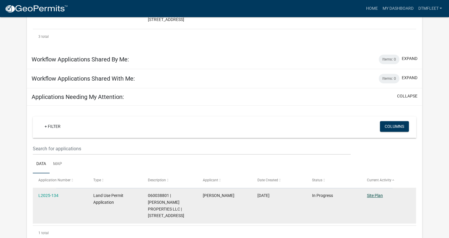
click at [379, 193] on link "Site Plan" at bounding box center [375, 195] width 16 height 5
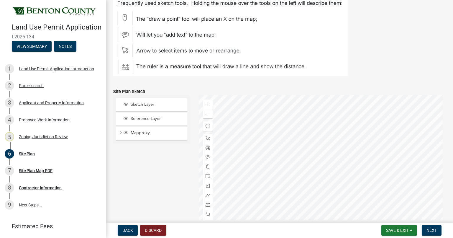
scroll to position [236, 0]
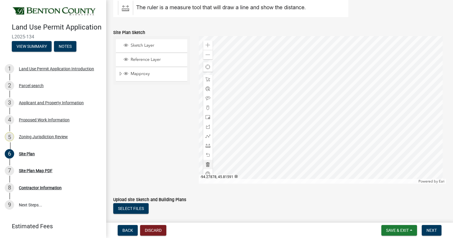
click at [332, 119] on div at bounding box center [323, 110] width 248 height 148
drag, startPoint x: 225, startPoint y: 25, endPoint x: 227, endPoint y: 34, distance: 9.2
click at [227, 34] on wm-data-entity-input-list "You may use the online map sketch below to draw your site plan, or you may uplo…" at bounding box center [279, 96] width 333 height 598
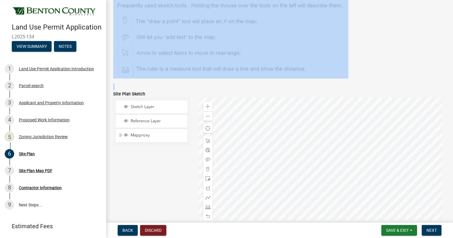
scroll to position [175, 0]
click at [334, 168] on div at bounding box center [323, 171] width 248 height 148
click at [317, 164] on div at bounding box center [323, 171] width 248 height 148
click at [173, 109] on span "Sketch Layer" at bounding box center [157, 106] width 56 height 5
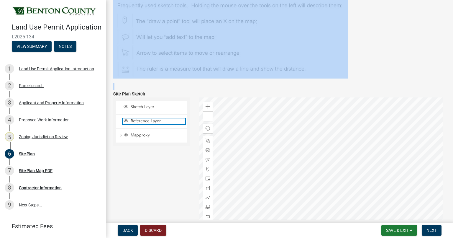
click at [156, 124] on span "Reference Layer" at bounding box center [157, 120] width 56 height 5
click at [153, 124] on span "Reference Layer" at bounding box center [157, 120] width 56 height 5
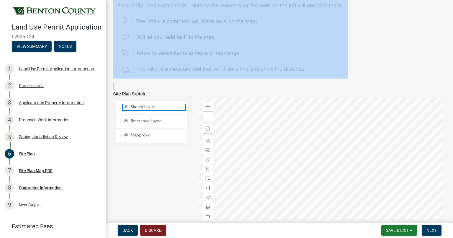
click at [150, 109] on span "Sketch Layer" at bounding box center [157, 106] width 56 height 5
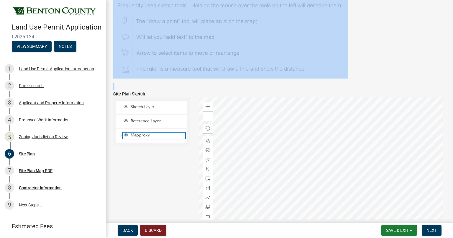
click at [151, 138] on span "Mapproxy" at bounding box center [157, 135] width 56 height 5
click at [150, 138] on span "Mapproxy" at bounding box center [157, 135] width 56 height 5
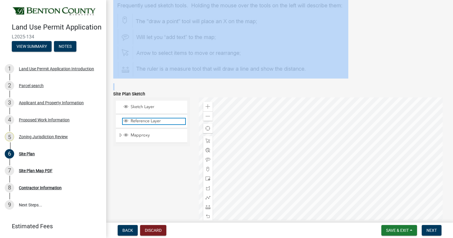
click at [152, 124] on span "Reference Layer" at bounding box center [157, 120] width 56 height 5
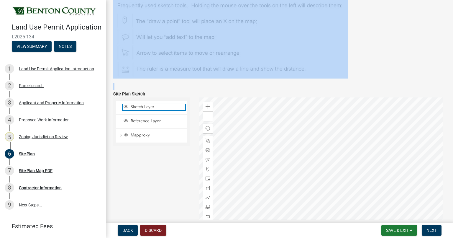
click at [152, 109] on span "Sketch Layer" at bounding box center [157, 106] width 56 height 5
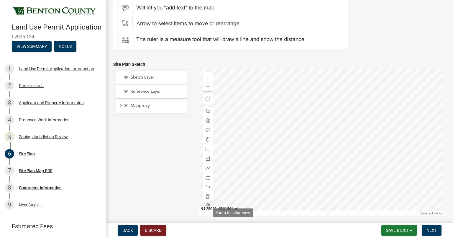
click at [207, 208] on span at bounding box center [208, 205] width 5 height 5
click at [264, 107] on div at bounding box center [323, 142] width 248 height 148
click at [271, 156] on div at bounding box center [323, 142] width 248 height 148
click at [290, 167] on div at bounding box center [323, 142] width 248 height 148
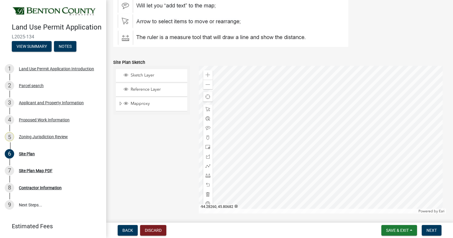
scroll to position [234, 0]
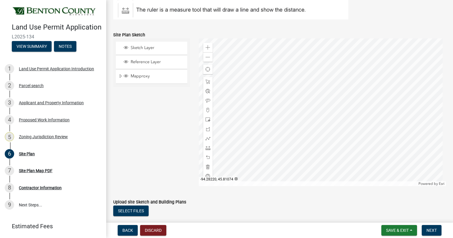
click at [267, 133] on div at bounding box center [323, 112] width 248 height 148
click at [287, 147] on div at bounding box center [323, 112] width 248 height 148
click at [294, 129] on div at bounding box center [323, 112] width 248 height 148
click at [206, 50] on span at bounding box center [208, 47] width 5 height 5
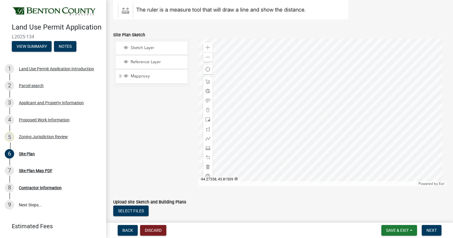
click at [346, 128] on div at bounding box center [323, 112] width 248 height 148
click at [47, 139] on div "Zoning Jurisdiction Review" at bounding box center [43, 137] width 49 height 4
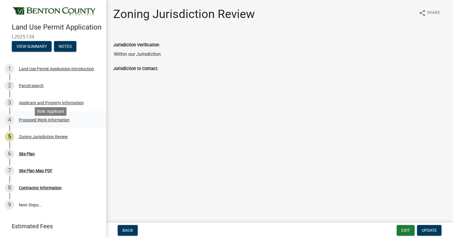
click at [55, 122] on div "Proposed Work Information" at bounding box center [44, 120] width 51 height 4
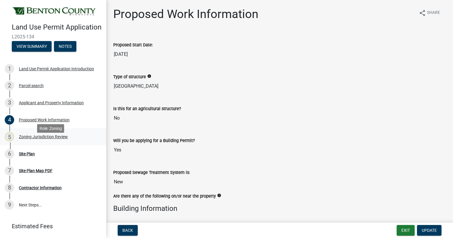
scroll to position [25, 0]
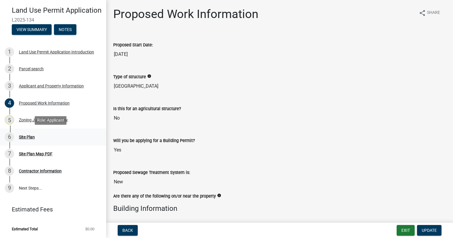
click at [32, 137] on div "Site Plan" at bounding box center [27, 137] width 16 height 4
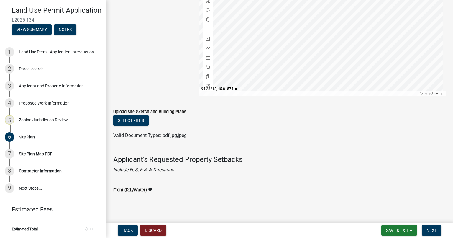
scroll to position [325, 0]
